Goal: Task Accomplishment & Management: Complete application form

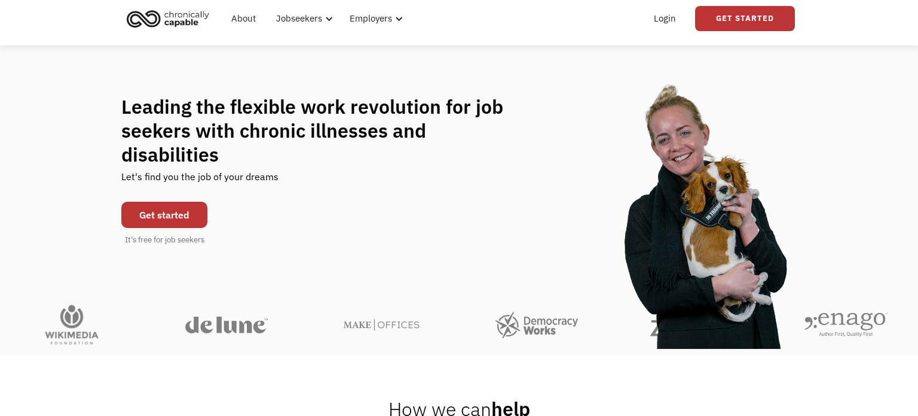
click at [166, 201] on link "Get started" at bounding box center [164, 214] width 86 height 26
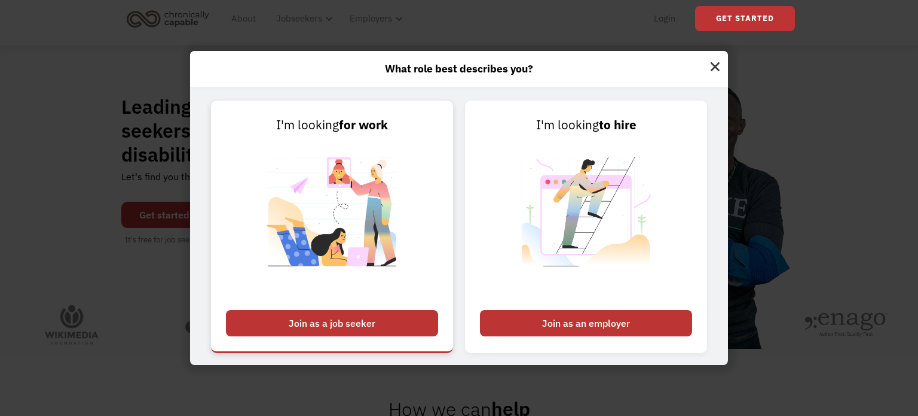
click at [416, 314] on div "Join as a job seeker" at bounding box center [332, 323] width 212 height 26
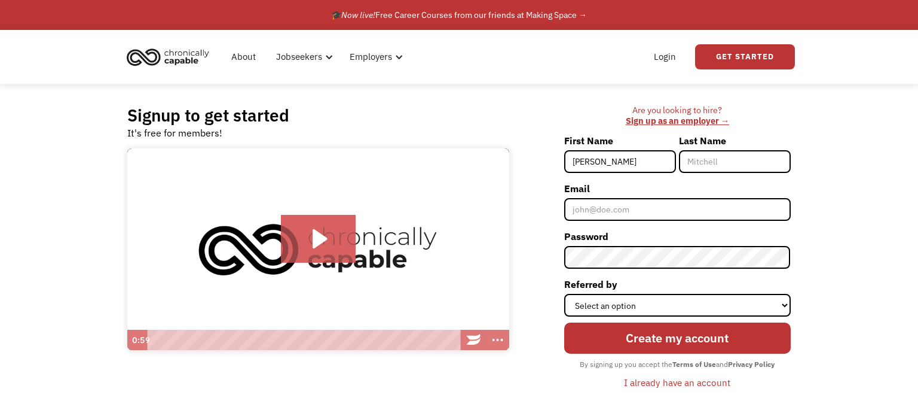
type input "[PERSON_NAME]"
type input "Savage"
click at [621, 212] on input "Email" at bounding box center [677, 209] width 227 height 23
type input "[EMAIL_ADDRESS][DOMAIN_NAME]"
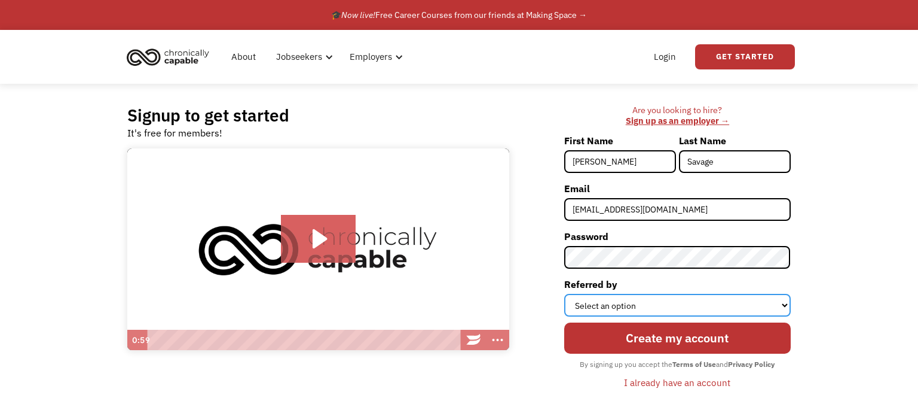
click at [737, 306] on select "Select an option Instagram Facebook Twitter Search Engine News Article Word of …" at bounding box center [677, 305] width 227 height 23
click at [903, 237] on div "Signup to get started It's free for members! Click for sound @keyframes VOLUME_…" at bounding box center [459, 253] width 918 height 338
click at [732, 302] on select "Select an option Instagram Facebook Twitter Search Engine News Article Word of …" at bounding box center [677, 305] width 227 height 23
select select "Search Engine"
click at [565, 294] on select "Select an option Instagram Facebook Twitter Search Engine News Article Word of …" at bounding box center [677, 305] width 227 height 23
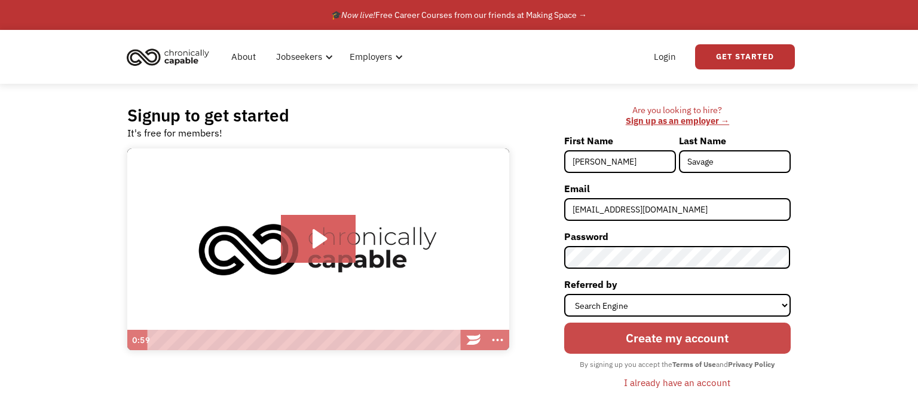
click at [644, 338] on input "Create my account" at bounding box center [677, 337] width 227 height 31
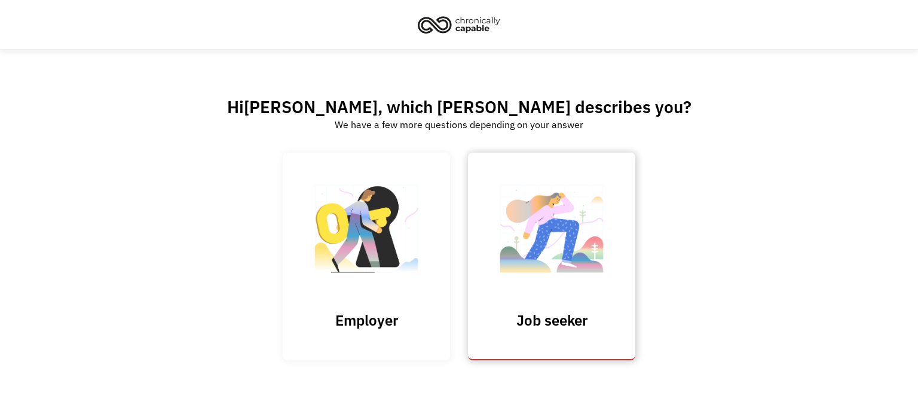
click at [557, 278] on img at bounding box center [552, 234] width 120 height 117
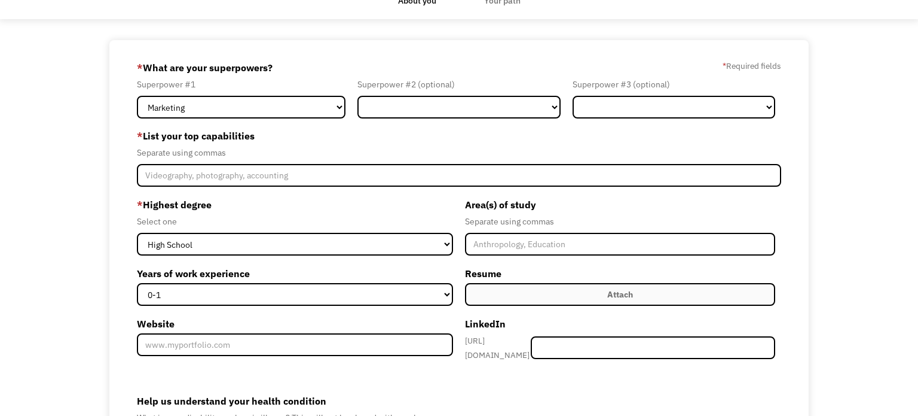
scroll to position [38, 0]
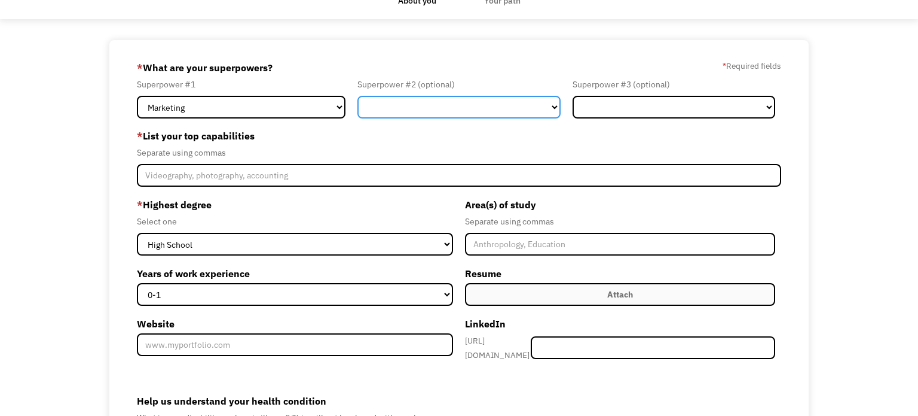
click at [542, 107] on select "Marketing Human Resources Finance Technology Operations Sales Industrial & Manu…" at bounding box center [459, 107] width 203 height 23
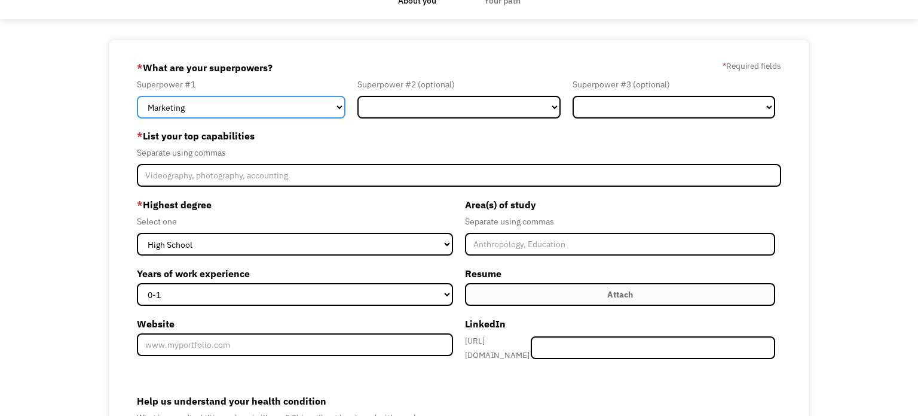
click at [307, 106] on select "Marketing Human Resources Finance Technology Operations Sales Industrial & Manu…" at bounding box center [241, 107] width 209 height 23
select select "Design"
click at [137, 96] on select "Marketing Human Resources Finance Technology Operations Sales Industrial & Manu…" at bounding box center [241, 107] width 209 height 23
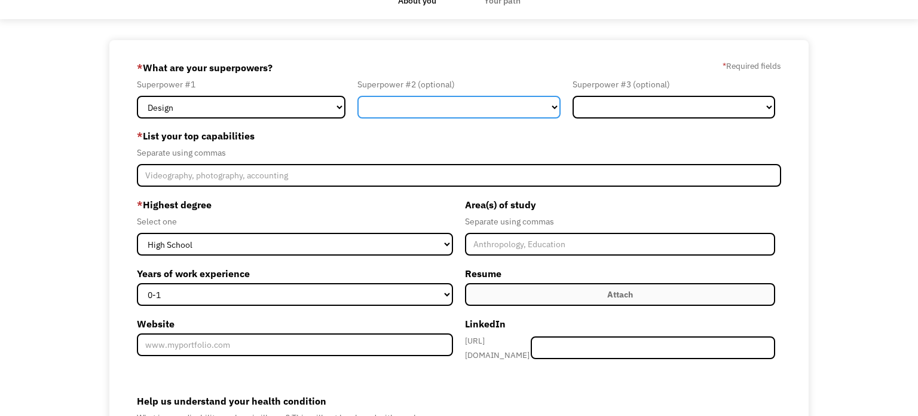
click at [460, 106] on select "Marketing Human Resources Finance Technology Operations Sales Industrial & Manu…" at bounding box center [459, 107] width 203 height 23
select select "Marketing"
click at [358, 96] on select "Marketing Human Resources Finance Technology Operations Sales Industrial & Manu…" at bounding box center [459, 107] width 203 height 23
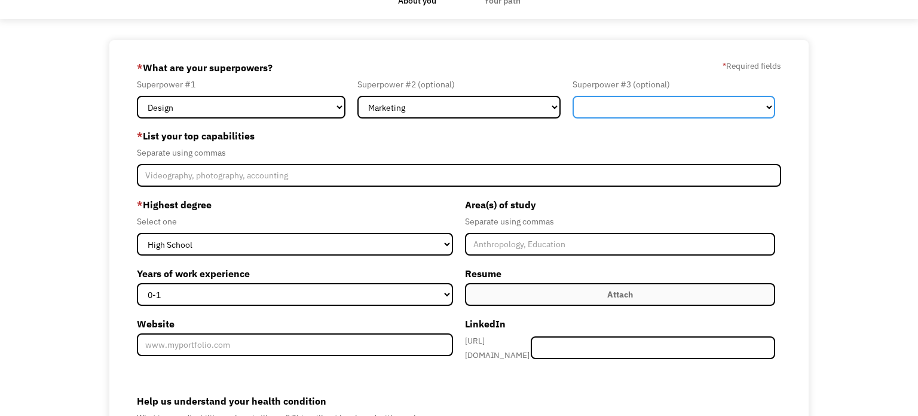
click at [640, 110] on select "Marketing Human Resources Finance Technology Operations Sales Industrial & Manu…" at bounding box center [674, 107] width 203 height 23
select select "Communications & Public Relations"
click at [573, 96] on select "Marketing Human Resources Finance Technology Operations Sales Industrial & Manu…" at bounding box center [674, 107] width 203 height 23
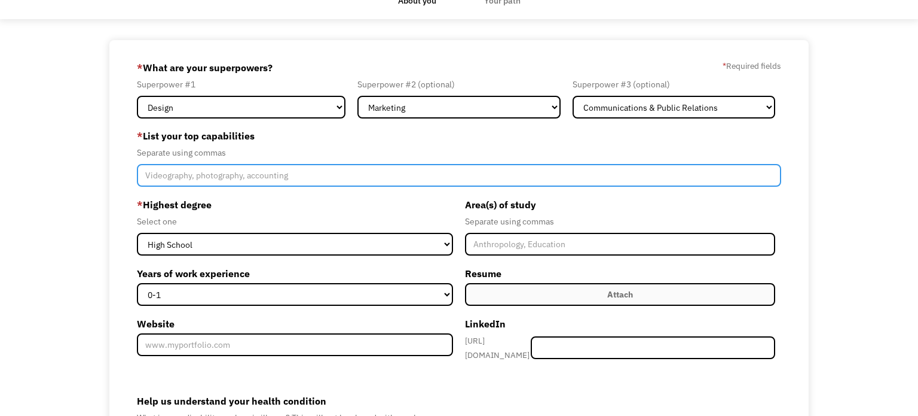
click at [255, 176] on input "Member-Create-Step1" at bounding box center [459, 175] width 644 height 23
type input "Videography, Photography, User Interface design, User Experience Design"
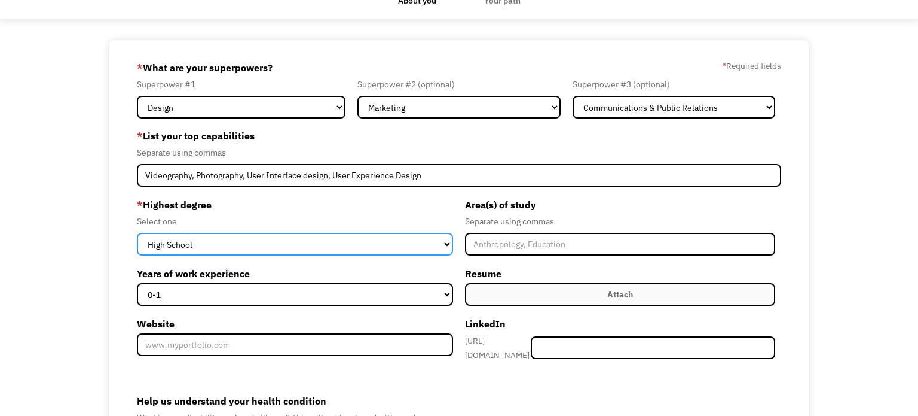
click at [231, 244] on select "High School Associates Bachelors Master's PhD" at bounding box center [295, 244] width 316 height 23
select select "bachelors"
click at [137, 233] on select "High School Associates Bachelors Master's PhD" at bounding box center [295, 244] width 316 height 23
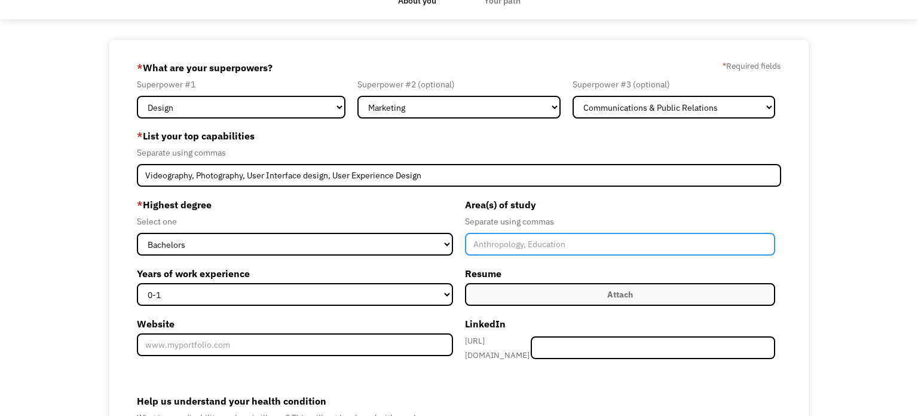
click at [522, 247] on input "Member-Create-Step1" at bounding box center [620, 244] width 310 height 23
type input "BFA - Graphic Design Empahasis"
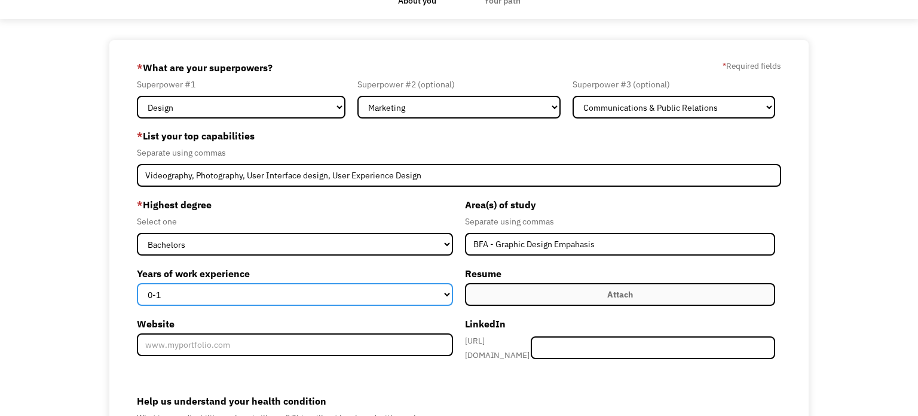
click at [430, 297] on select "0-1 2-4 5-10 11-15 15+" at bounding box center [295, 294] width 316 height 23
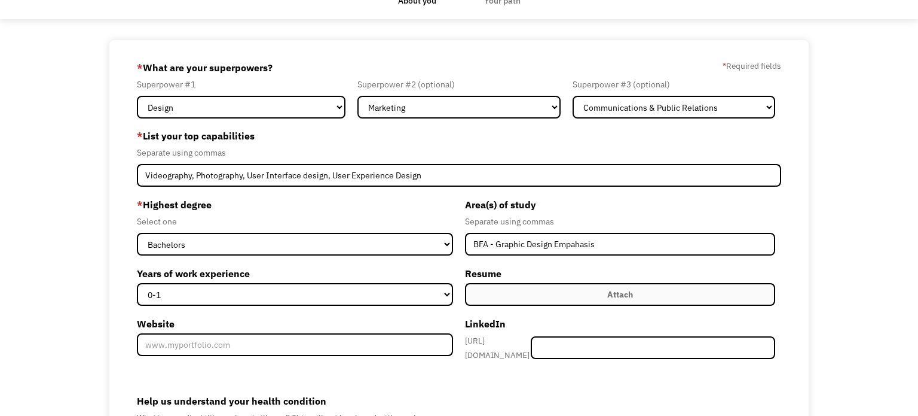
click at [338, 392] on label "Help us understand your health condition" at bounding box center [459, 400] width 644 height 19
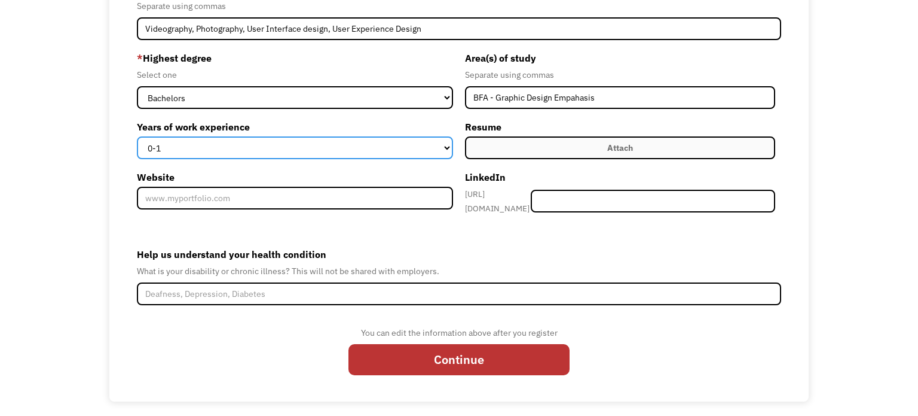
click at [429, 148] on select "0-1 2-4 5-10 11-15 15+" at bounding box center [295, 147] width 316 height 23
select select "15+"
click at [137, 136] on select "0-1 2-4 5-10 11-15 15+" at bounding box center [295, 147] width 316 height 23
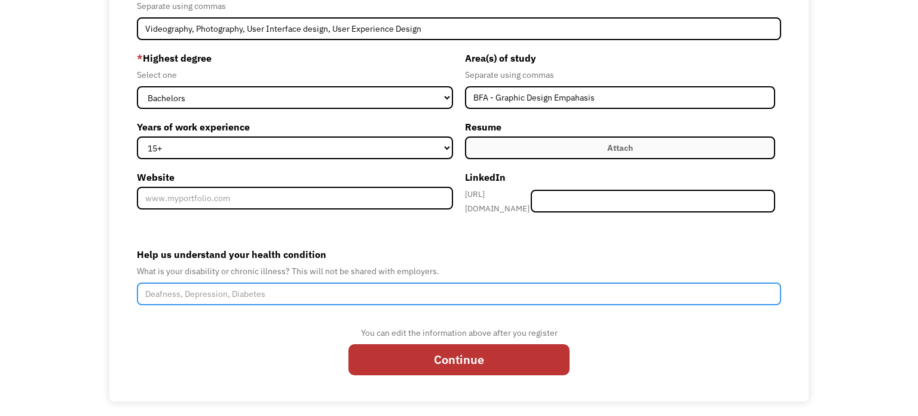
click at [426, 288] on input "Help us understand your health condition" at bounding box center [459, 293] width 644 height 23
type input "C"
type input "R"
click at [390, 289] on input "At the tail-end of recovering from CIRs after a mold exposure in 1012" at bounding box center [459, 293] width 644 height 23
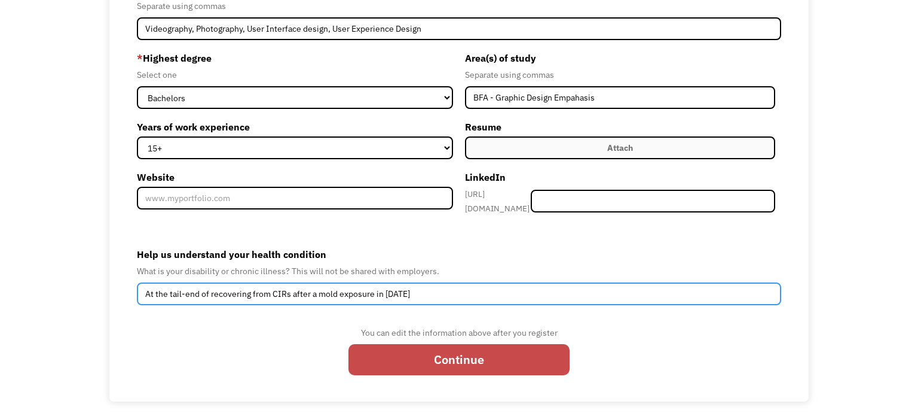
type input "At the tail-end of recovering from CIRs after a mold exposure in 2012"
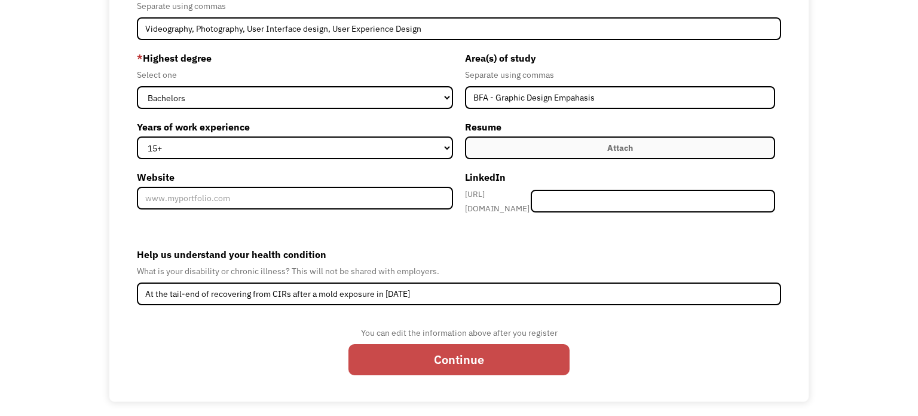
click at [494, 358] on input "Continue" at bounding box center [459, 359] width 221 height 31
type input "Please wait..."
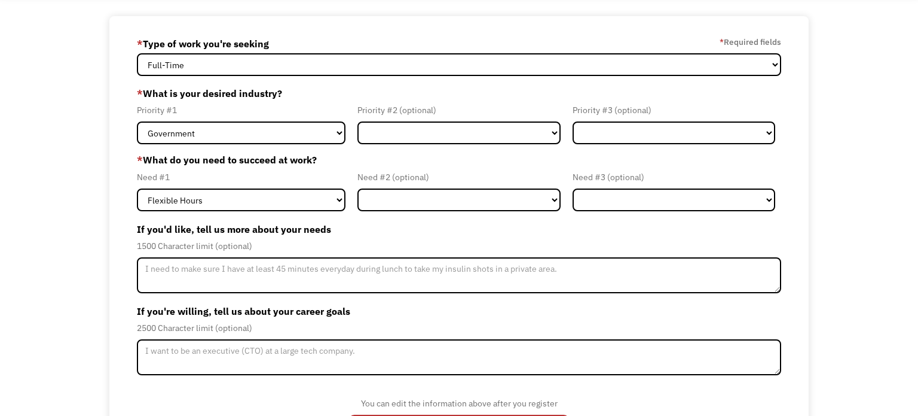
scroll to position [68, 0]
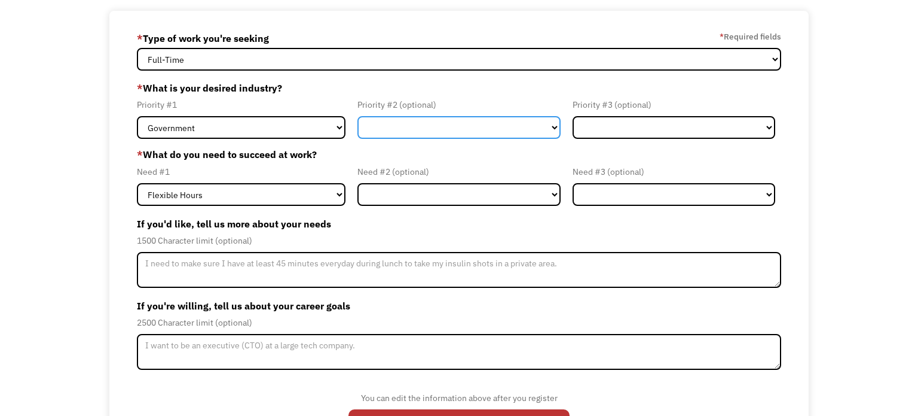
click at [411, 133] on select "Government Finance & Insurance Health & Social Care Tech & Engineering Creative…" at bounding box center [459, 127] width 203 height 23
select select "Creative & Design"
click at [358, 116] on select "Government Finance & Insurance Health & Social Care Tech & Engineering Creative…" at bounding box center [459, 127] width 203 height 23
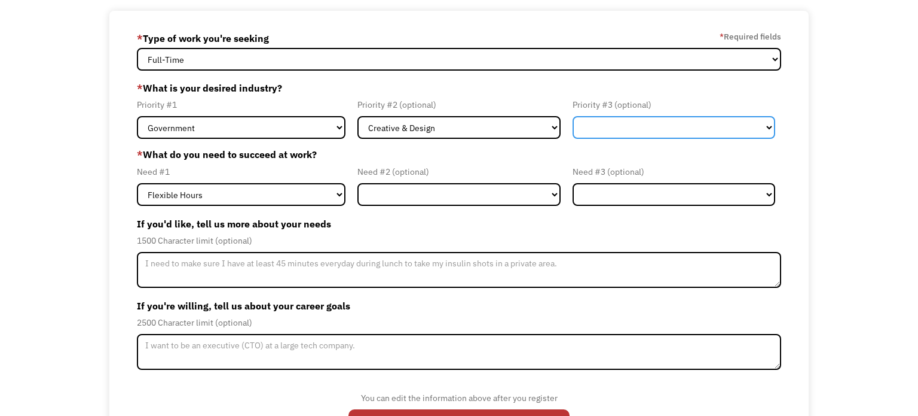
click at [623, 121] on select "Government Finance & Insurance Health & Social Care Tech & Engineering Creative…" at bounding box center [674, 127] width 203 height 23
select select "Administrative"
click at [573, 116] on select "Government Finance & Insurance Health & Social Care Tech & Engineering Creative…" at bounding box center [674, 127] width 203 height 23
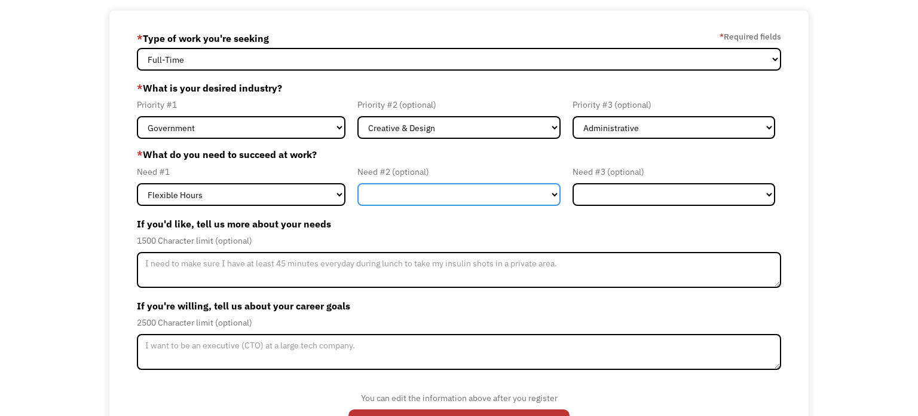
click at [408, 193] on select "Flexible Hours Remote Work Service Animal On-site Accommodations Visual Support…" at bounding box center [459, 194] width 203 height 23
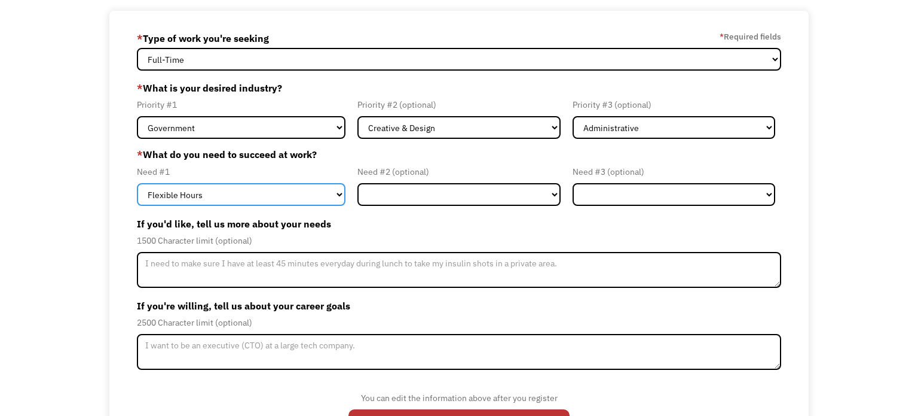
click at [255, 190] on select "Flexible Hours Remote Work Service Animal On-site Accommodations Visual Support…" at bounding box center [241, 194] width 209 height 23
select select "Remote Work"
click at [137, 183] on select "Flexible Hours Remote Work Service Animal On-site Accommodations Visual Support…" at bounding box center [241, 194] width 209 height 23
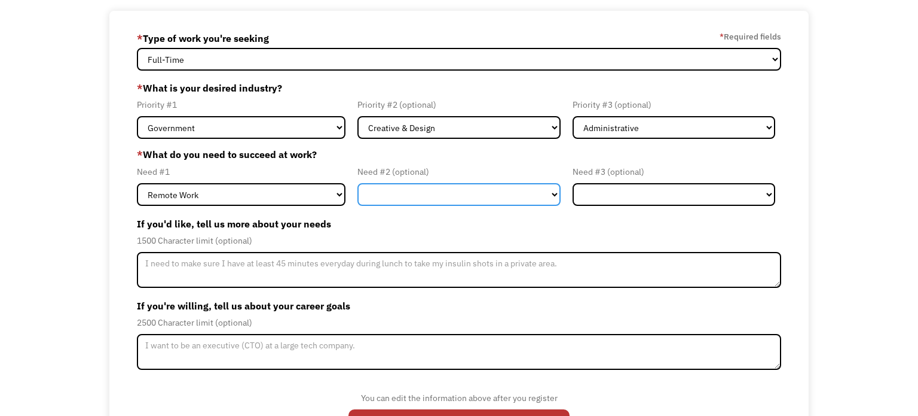
click at [487, 201] on select "Flexible Hours Remote Work Service Animal On-site Accommodations Visual Support…" at bounding box center [459, 194] width 203 height 23
select select "Flexible Hours"
click at [358, 183] on select "Flexible Hours Remote Work Service Animal On-site Accommodations Visual Support…" at bounding box center [459, 194] width 203 height 23
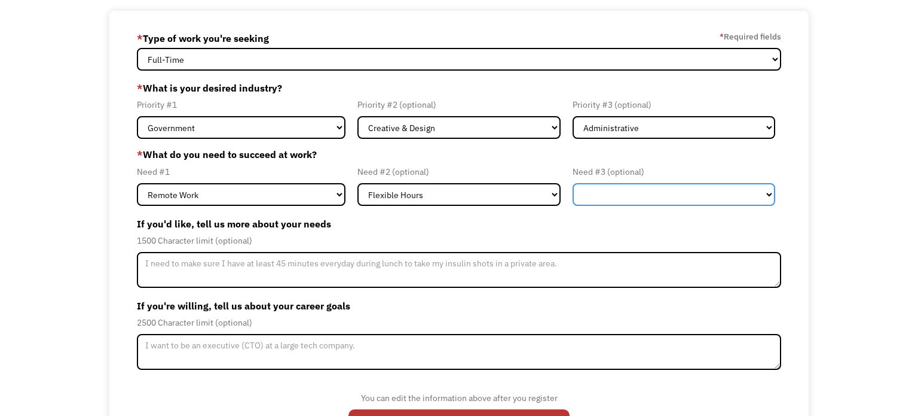
click at [686, 194] on select "Flexible Hours Remote Work Service Animal On-site Accommodations Visual Support…" at bounding box center [674, 194] width 203 height 23
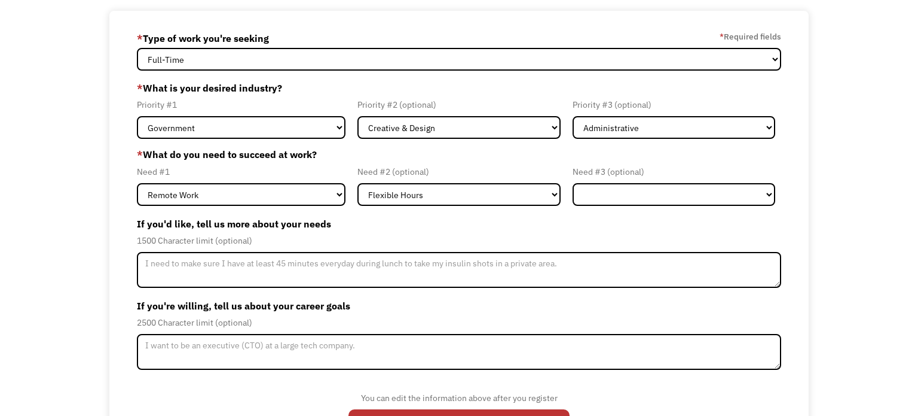
click at [820, 158] on div "68cc691ea82039851949d432 catfishsavage@gmail.com Kenneth Savage * Type of work …" at bounding box center [459, 238] width 918 height 455
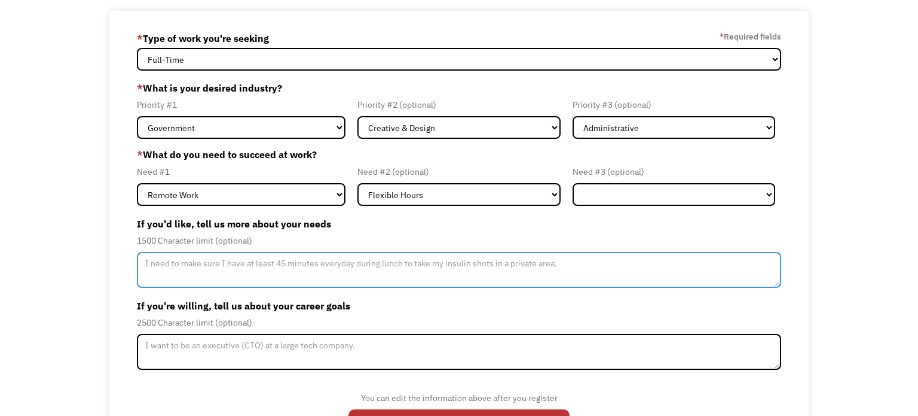
click at [513, 275] on textarea "Member-Update-Form-Step2" at bounding box center [459, 270] width 644 height 36
click at [292, 267] on textarea "I will likely need to work remotely from areas that don't trigger CIRs symptoms." at bounding box center [459, 270] width 644 height 36
type textarea "I will likely need to work remotely from geographic areas that don't trigger CI…"
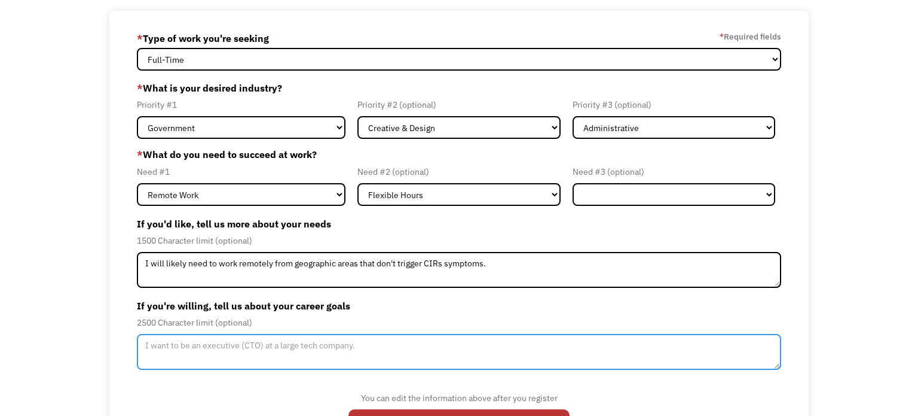
click at [249, 355] on textarea "Member-Update-Form-Step2" at bounding box center [459, 352] width 644 height 36
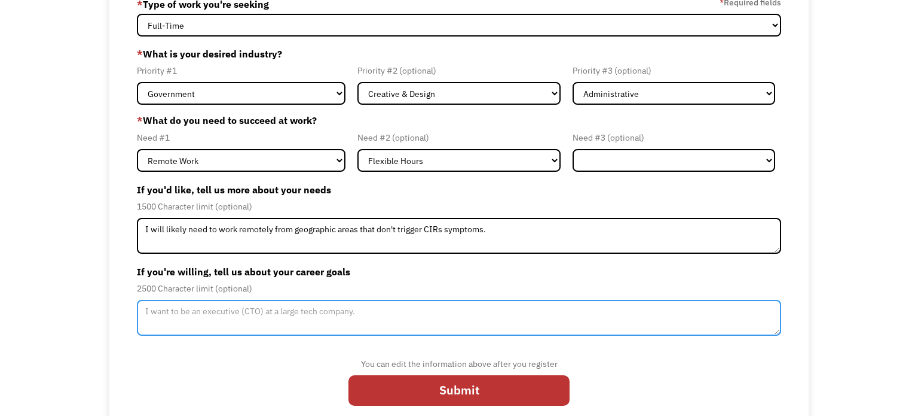
scroll to position [102, 0]
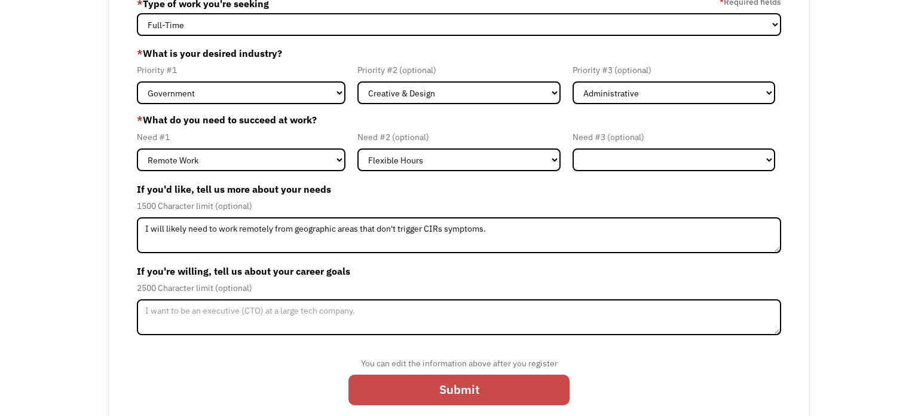
click at [424, 394] on input "Submit" at bounding box center [459, 389] width 221 height 31
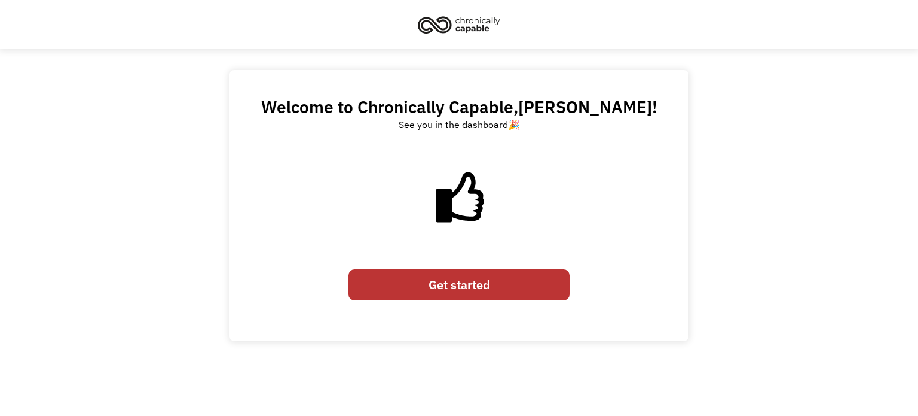
click at [465, 289] on link "Get started" at bounding box center [459, 284] width 221 height 31
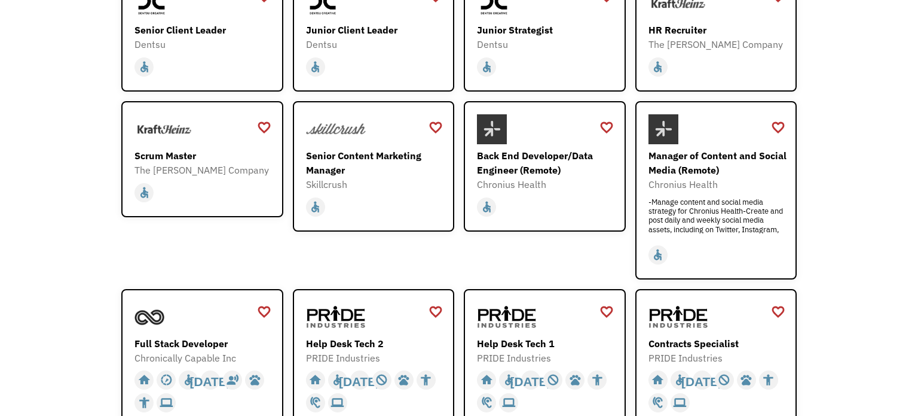
scroll to position [227, 0]
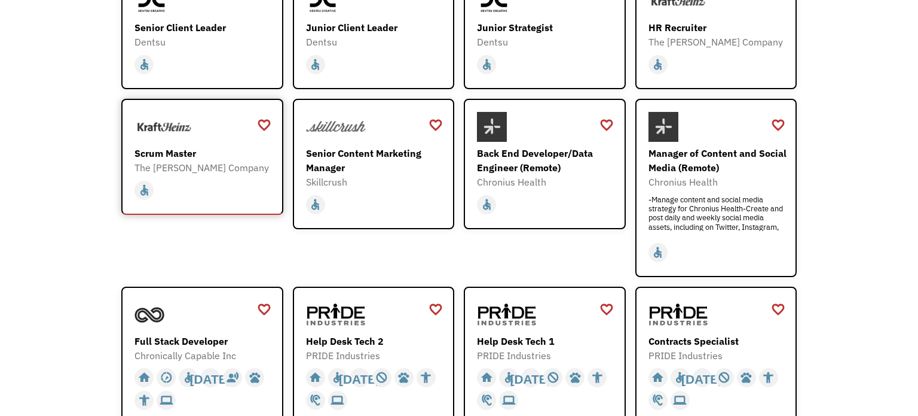
click at [243, 146] on div "Scrum Master" at bounding box center [204, 153] width 139 height 14
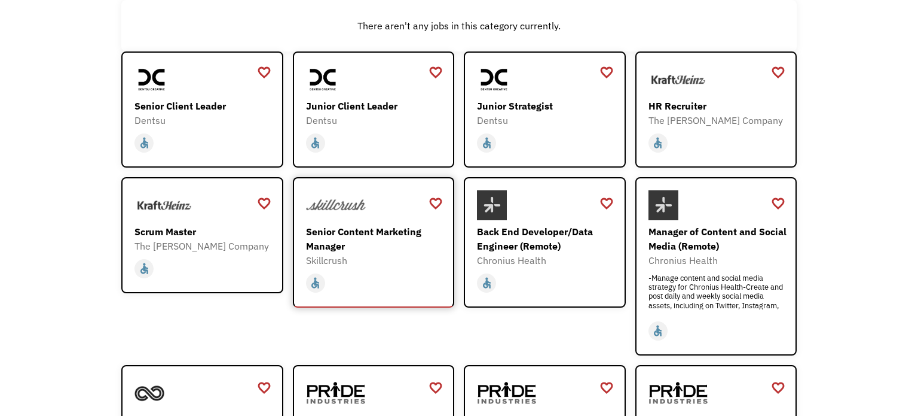
scroll to position [148, 0]
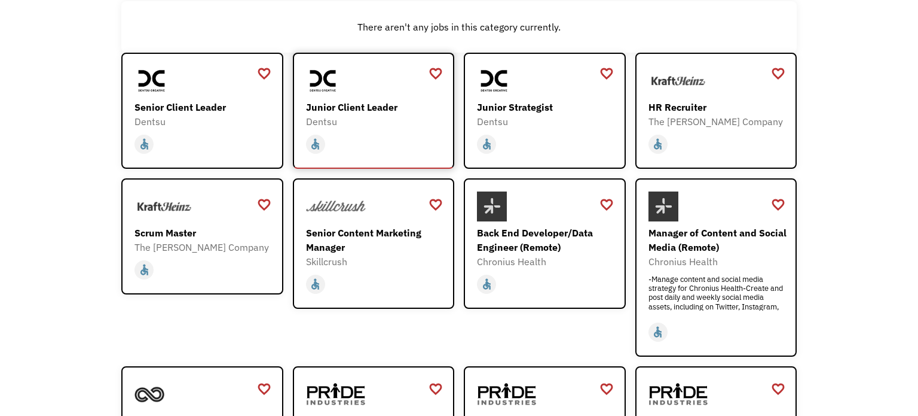
click at [384, 115] on div "Dentsu" at bounding box center [375, 121] width 139 height 14
click at [219, 111] on div "Senior Client Leader" at bounding box center [204, 107] width 139 height 14
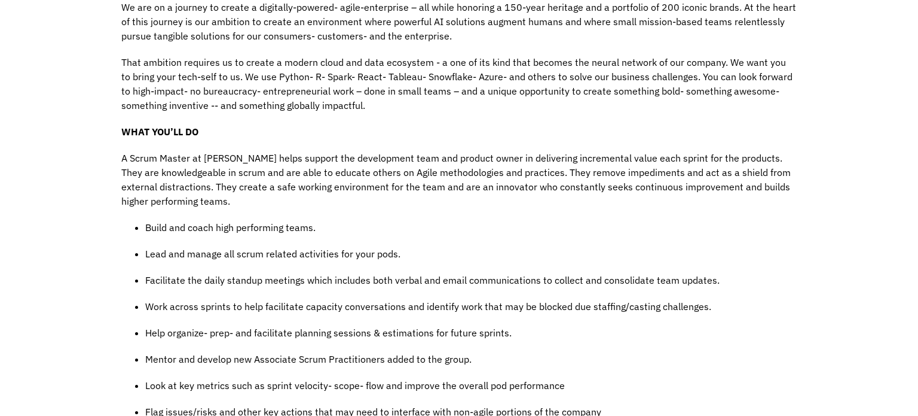
scroll to position [421, 0]
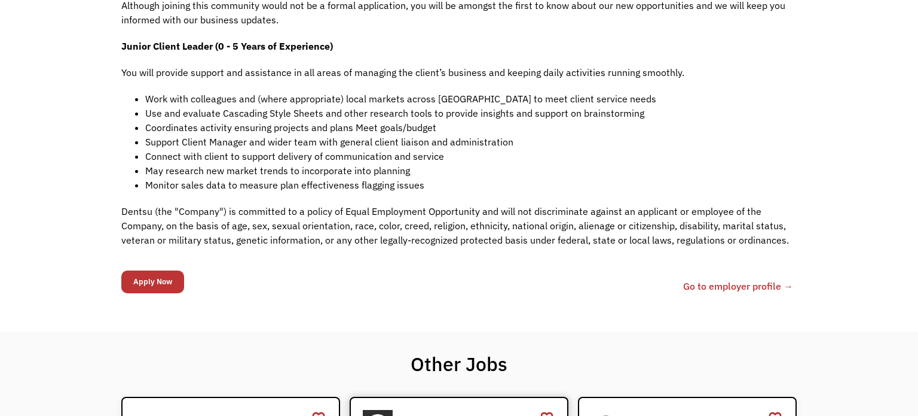
scroll to position [366, 0]
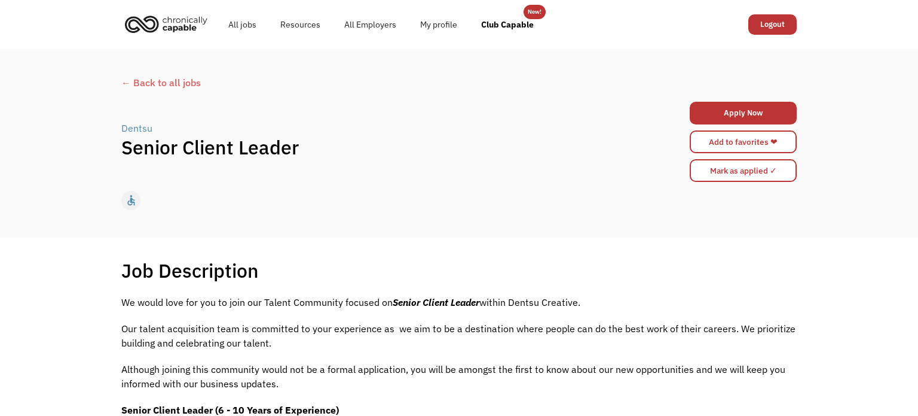
click at [103, 19] on div "All jobs Resources All Employers My profile Club Capable New! Logout" at bounding box center [459, 24] width 918 height 49
